Goal: Transaction & Acquisition: Purchase product/service

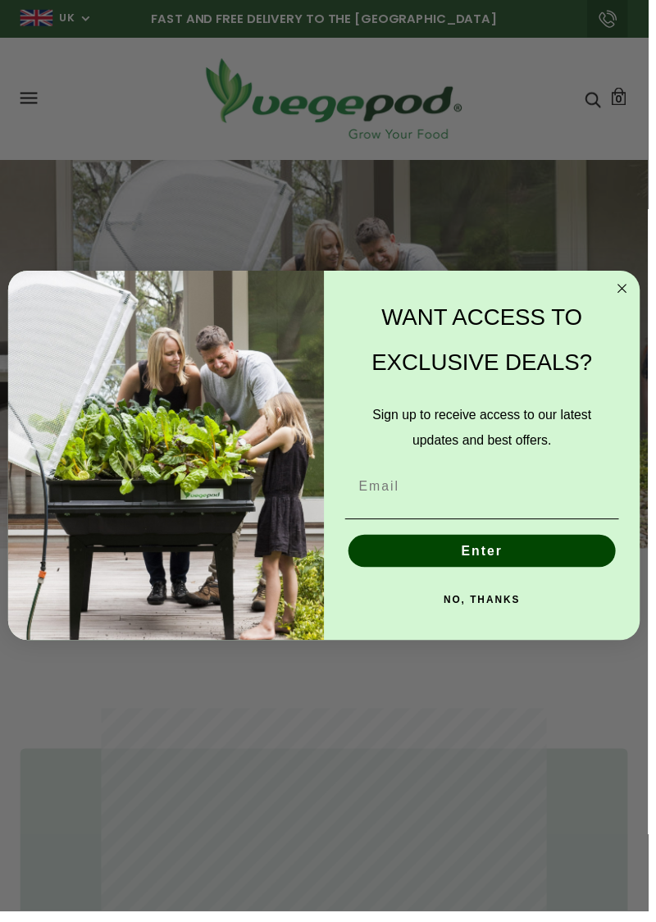
scroll to position [0, 301]
click at [449, 504] on input "Email" at bounding box center [487, 492] width 277 height 33
type input "Janerosa2728@gmail.com"
click at [509, 571] on button "Enter" at bounding box center [488, 557] width 271 height 33
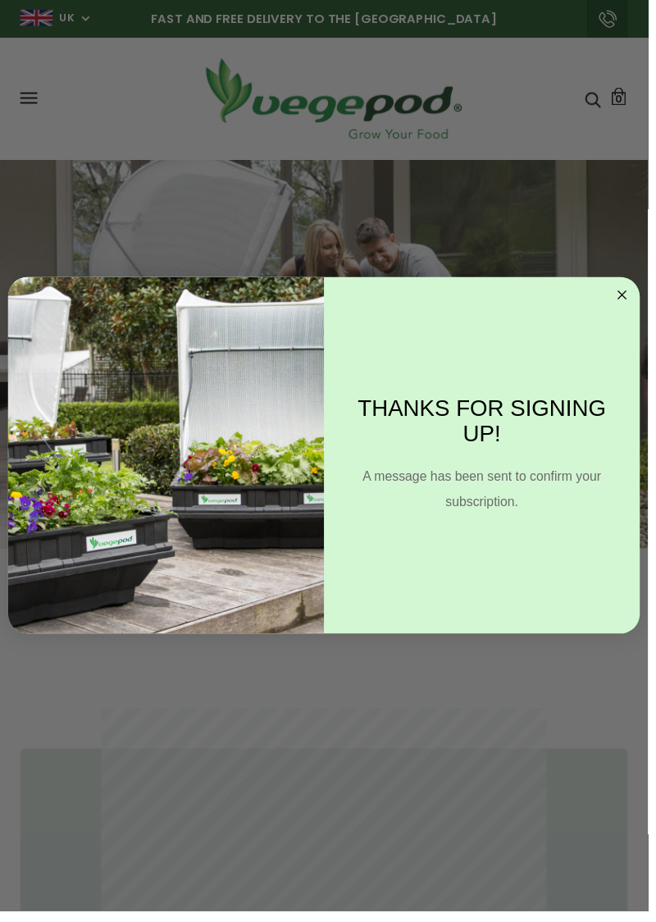
scroll to position [0, 1204]
click at [637, 305] on circle "Close dialog" at bounding box center [630, 298] width 19 height 19
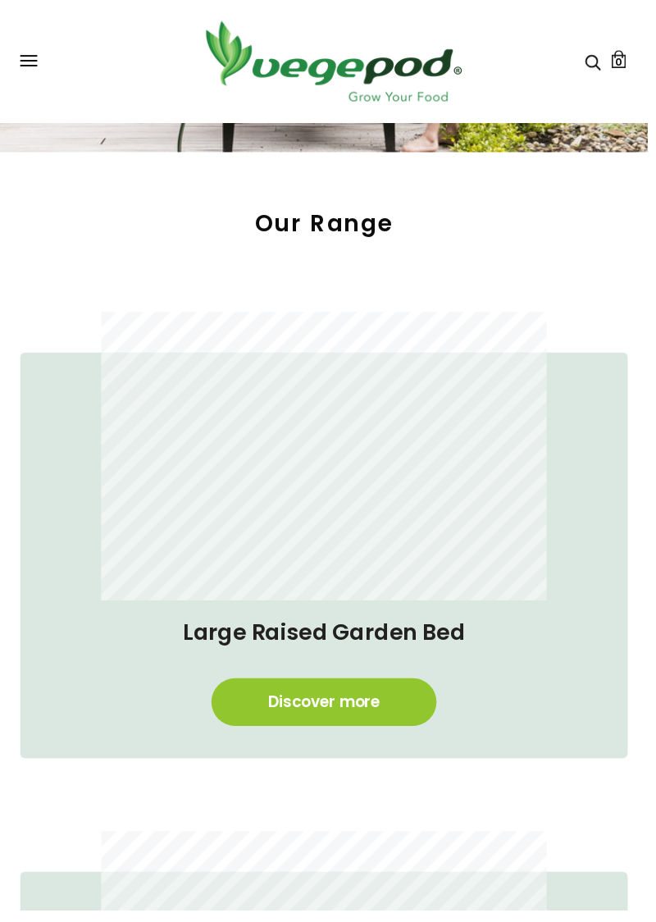
click at [366, 717] on link "Discover more" at bounding box center [328, 710] width 228 height 48
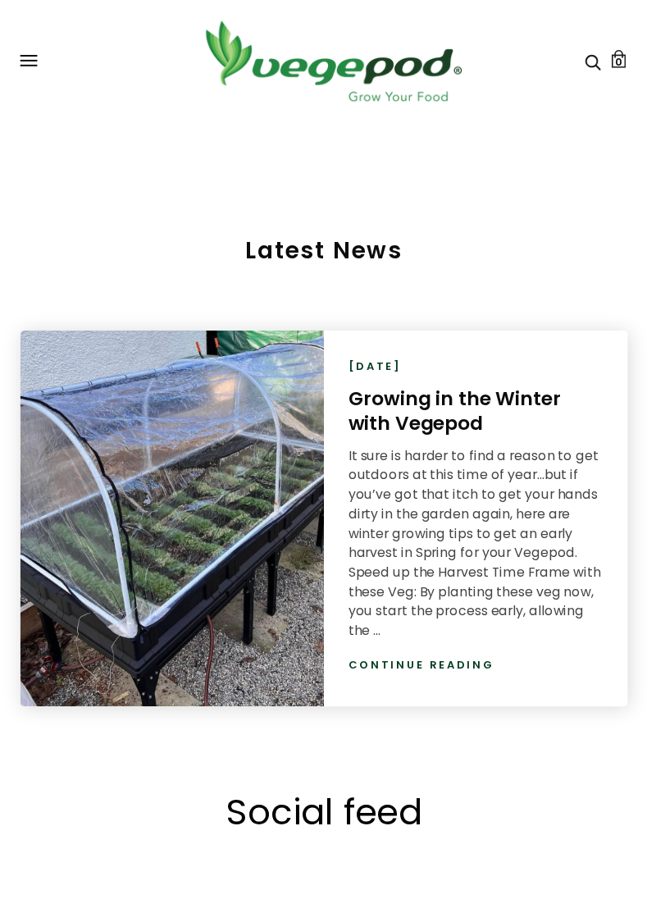
scroll to position [0, 1806]
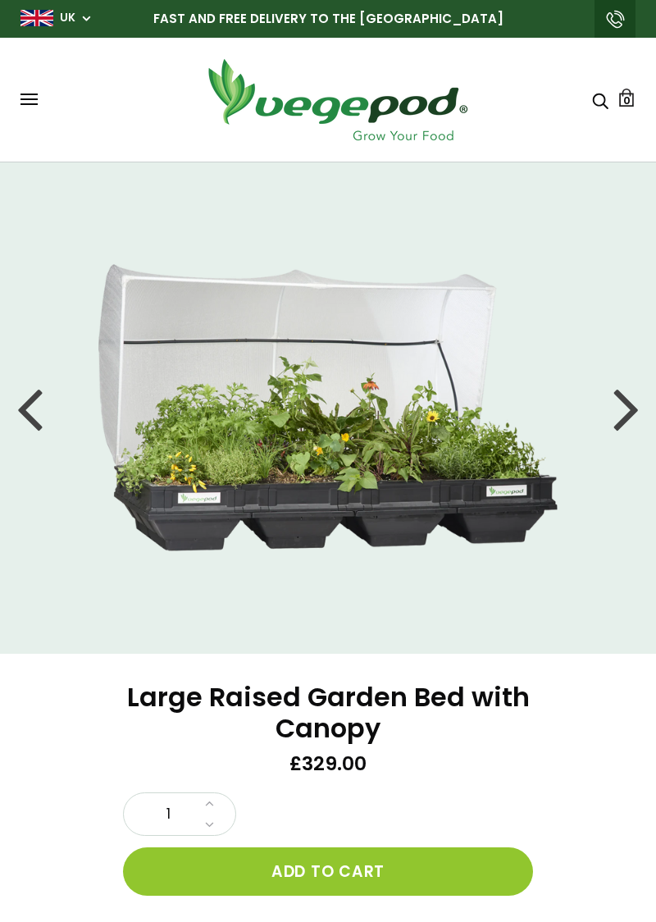
click at [623, 417] on div at bounding box center [626, 408] width 26 height 74
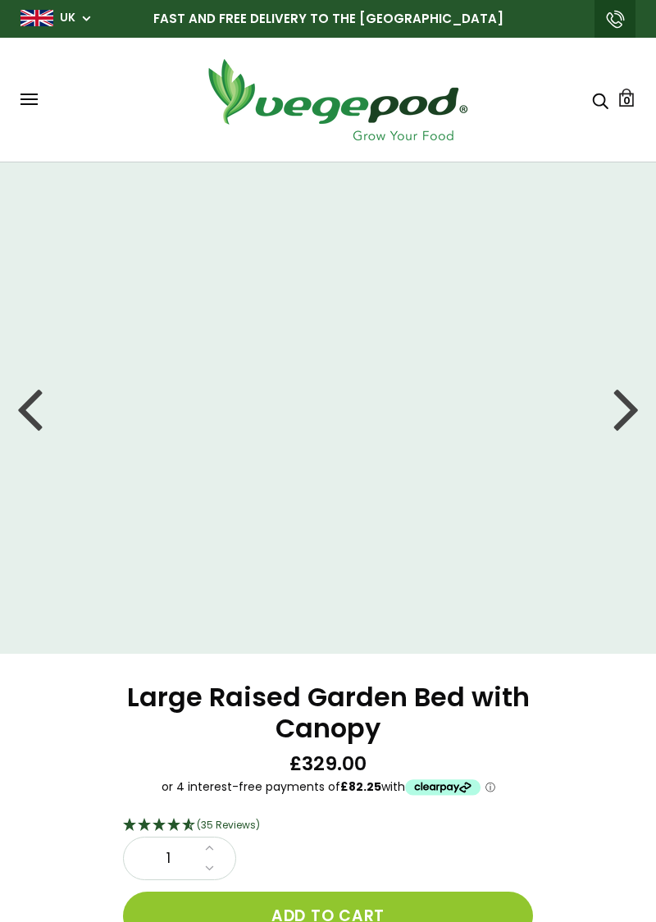
click at [622, 409] on div at bounding box center [626, 408] width 26 height 74
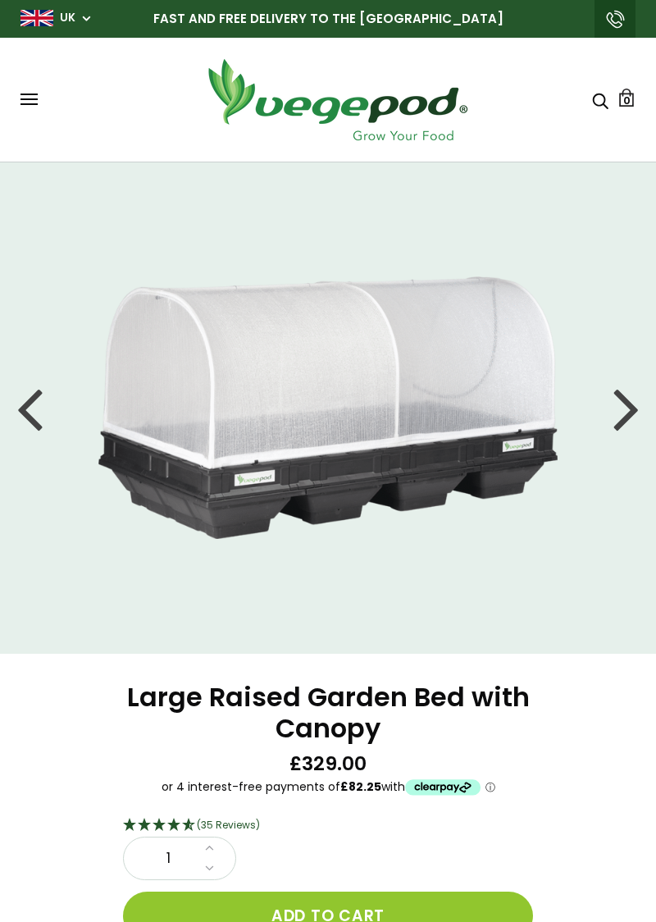
click at [625, 413] on div at bounding box center [626, 408] width 26 height 74
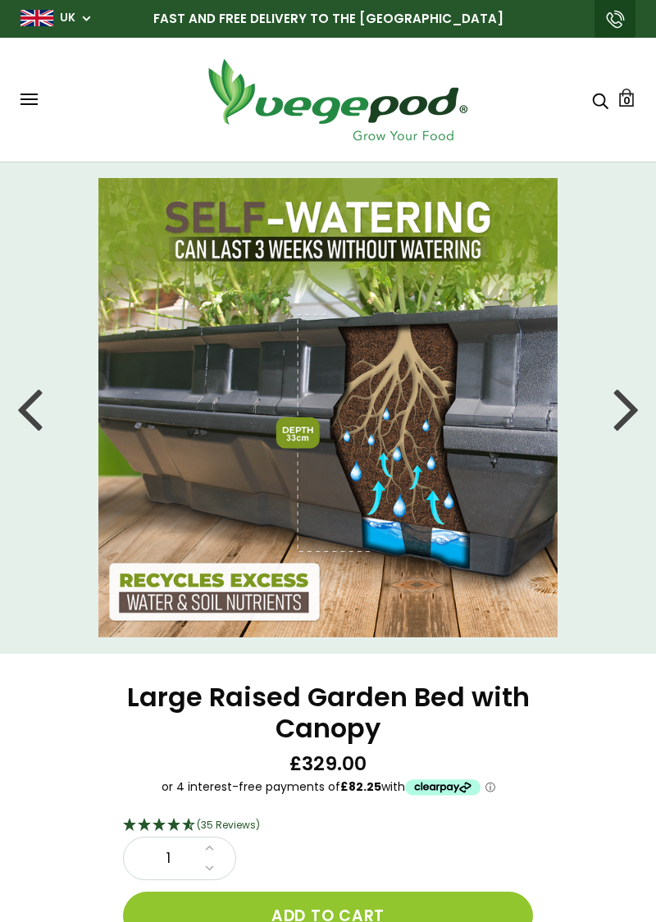
click at [624, 418] on div at bounding box center [626, 408] width 26 height 74
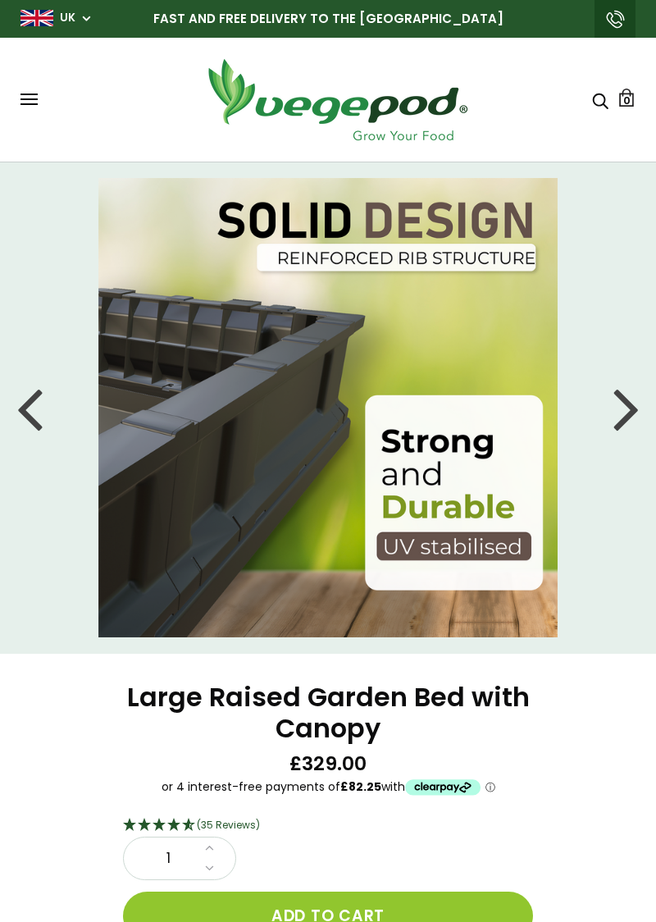
click at [620, 417] on div at bounding box center [626, 408] width 26 height 74
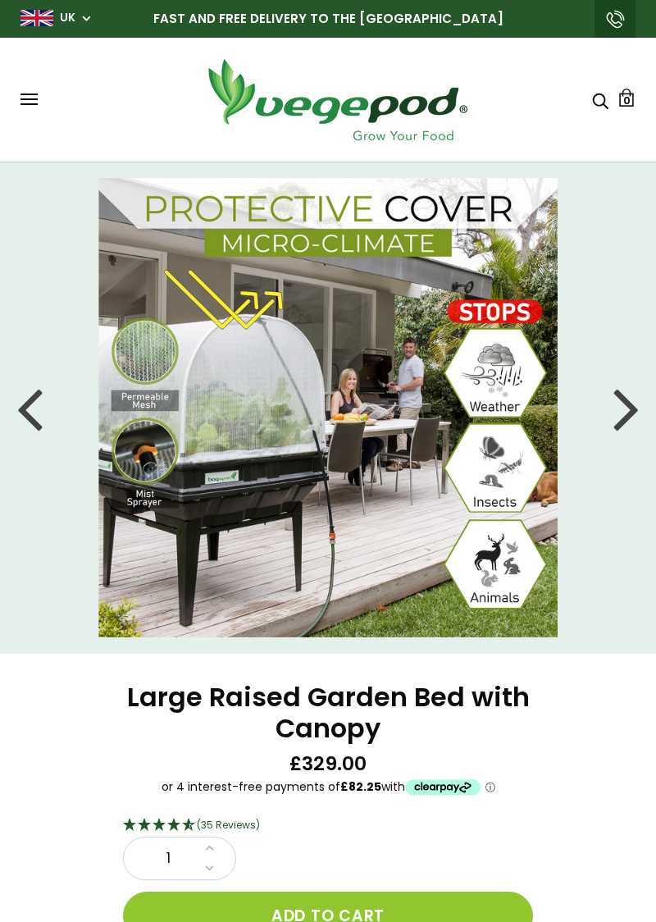
click at [627, 408] on div at bounding box center [626, 408] width 26 height 74
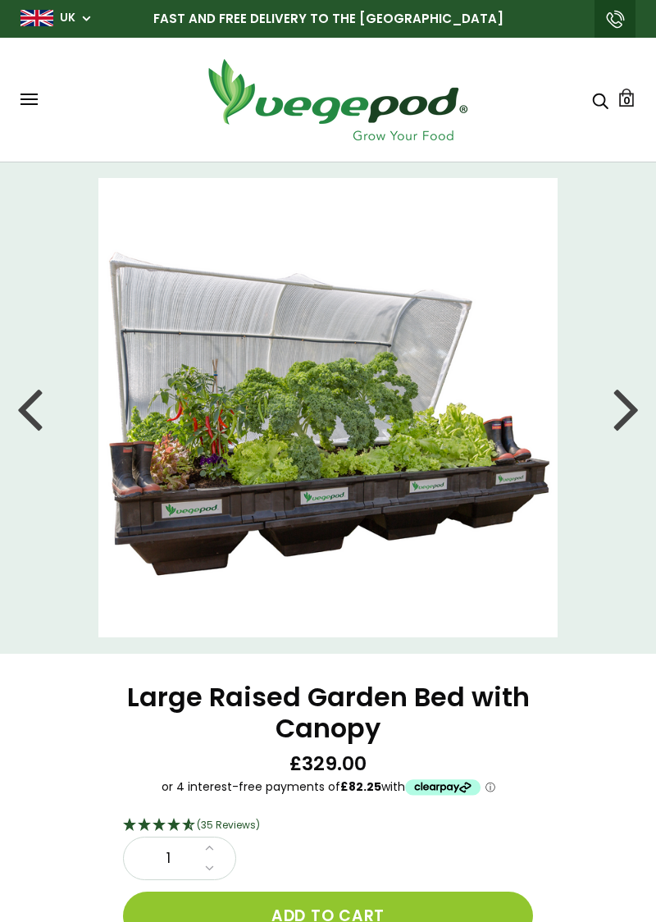
click at [618, 409] on div at bounding box center [626, 408] width 26 height 74
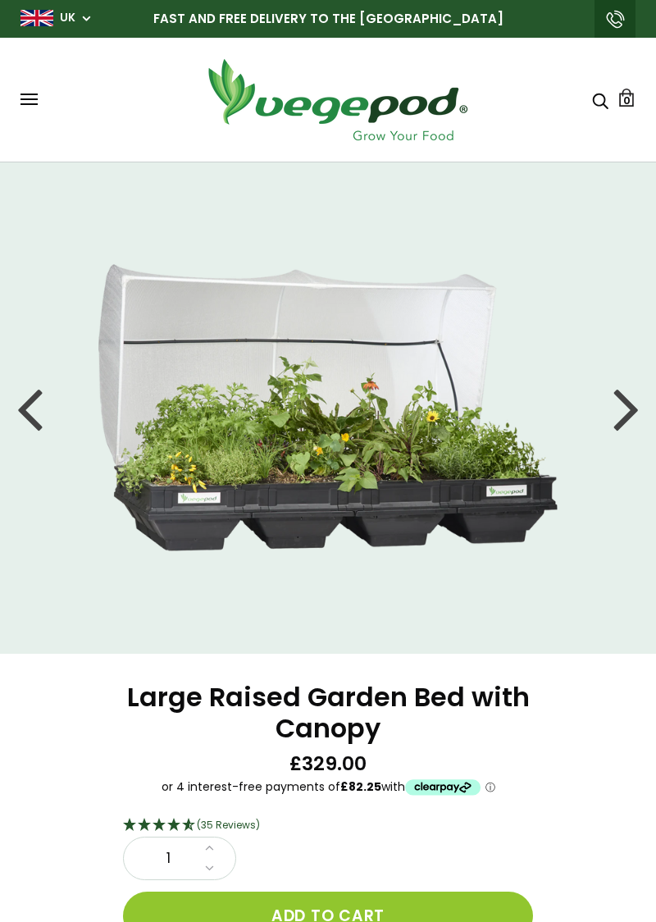
click at [628, 410] on div at bounding box center [626, 408] width 26 height 74
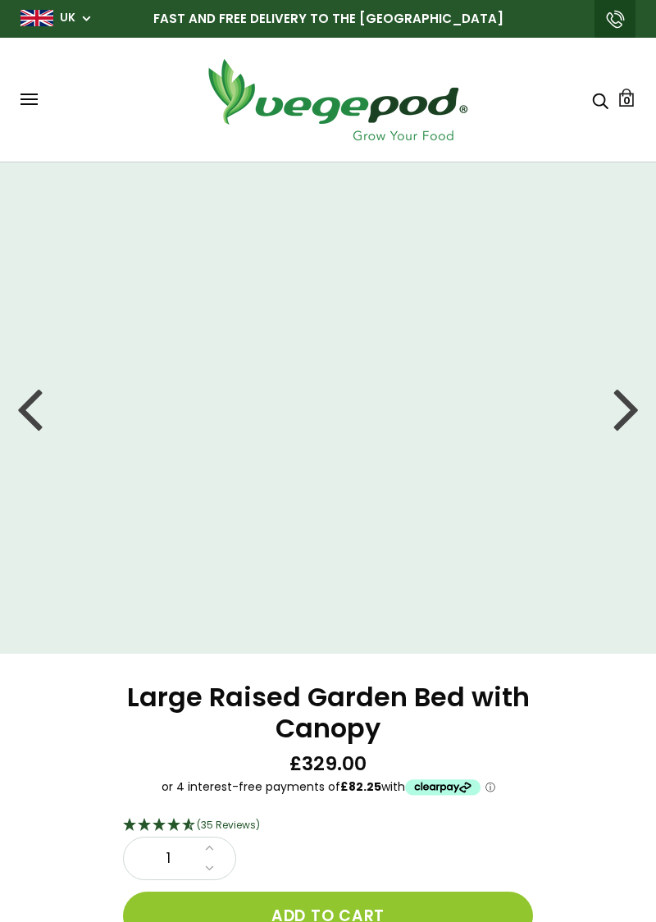
click at [636, 422] on div at bounding box center [626, 408] width 26 height 74
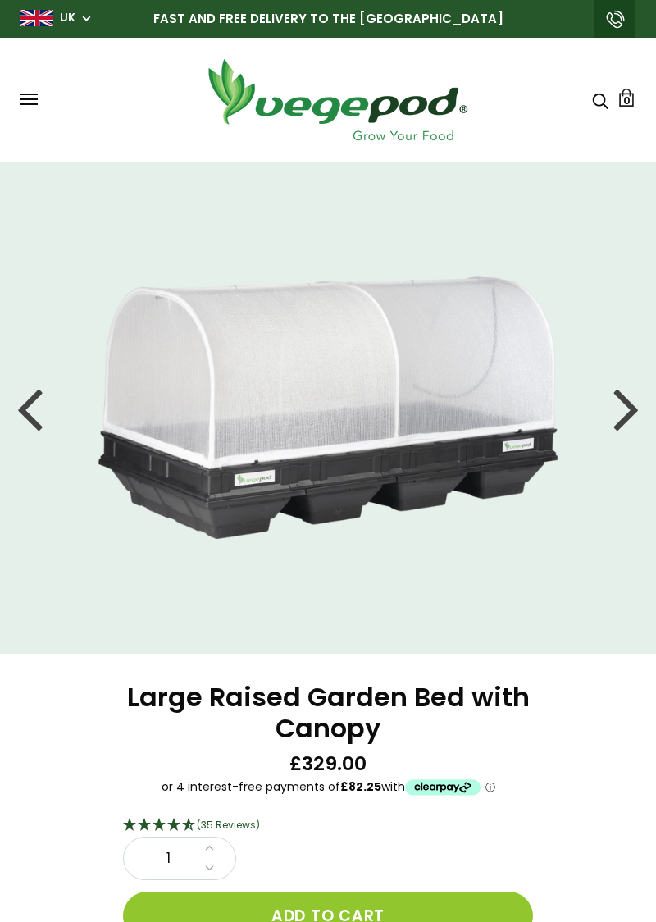
click at [622, 407] on div at bounding box center [626, 408] width 26 height 74
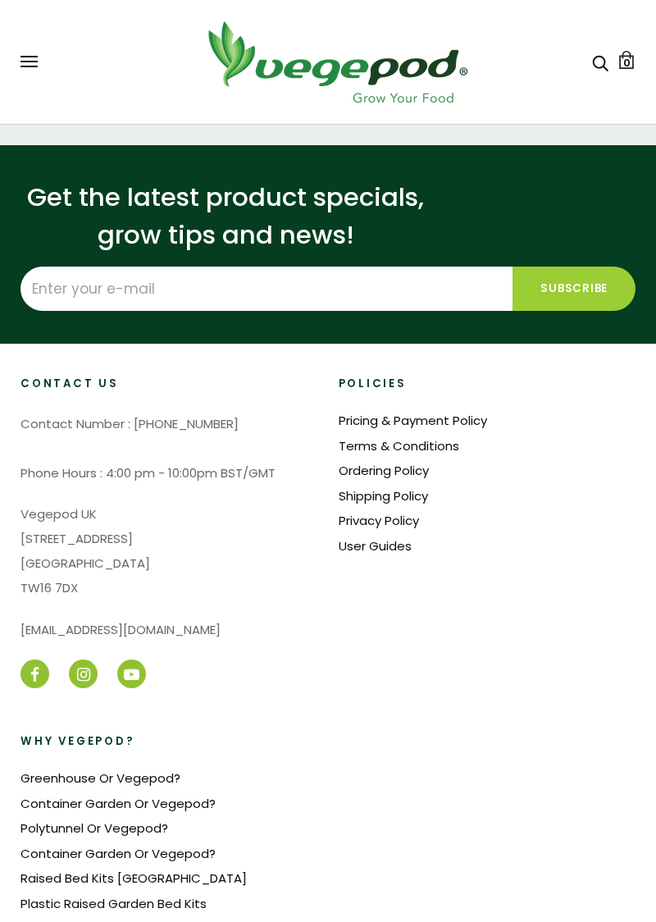
scroll to position [3533, 0]
